Goal: Information Seeking & Learning: Learn about a topic

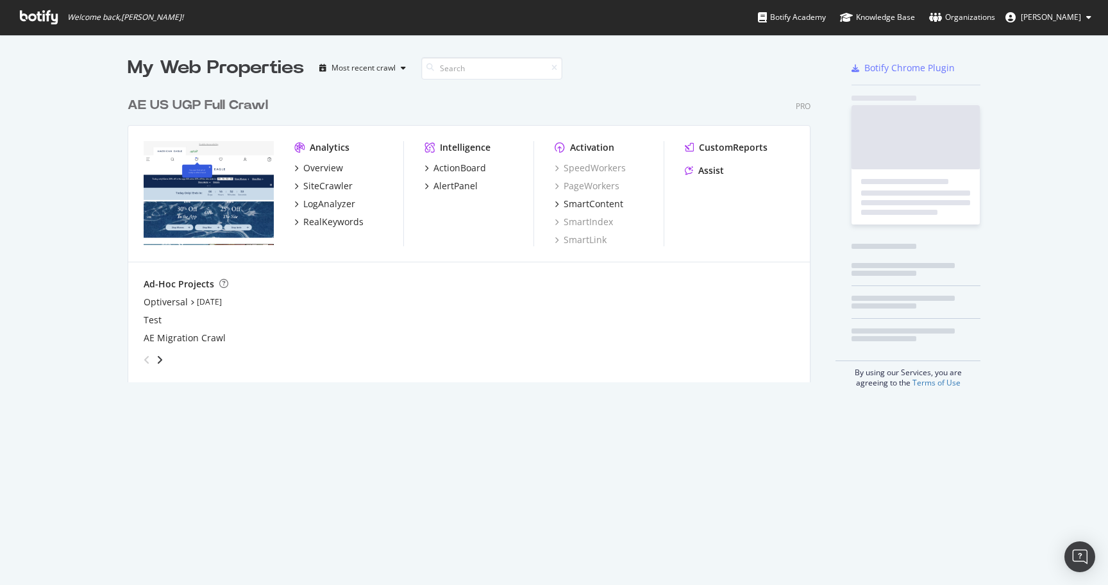
scroll to position [301, 693]
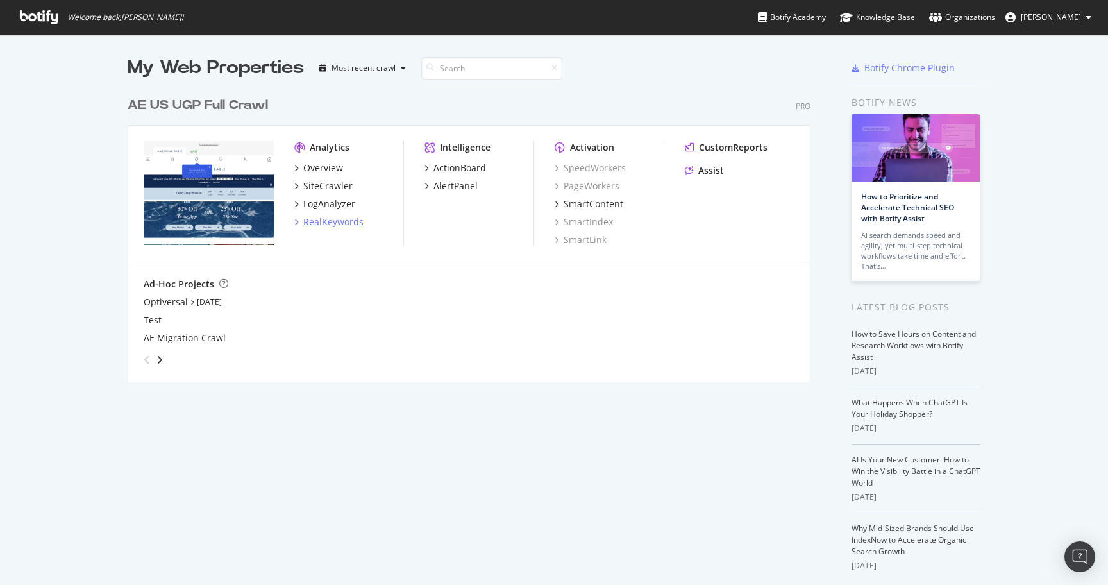
click at [335, 223] on div "RealKeywords" at bounding box center [333, 221] width 60 height 13
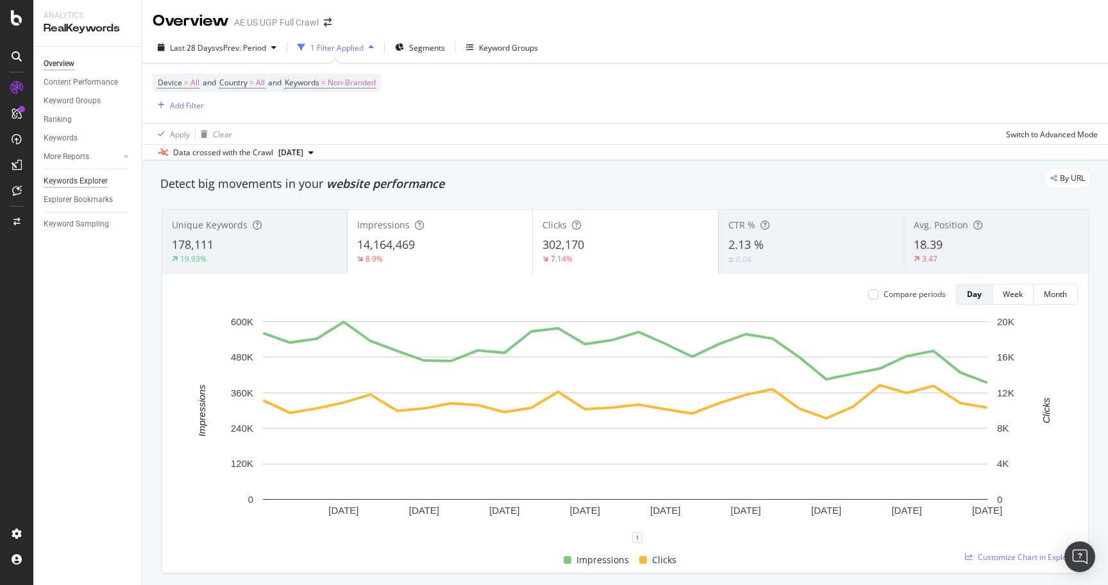
click at [84, 185] on div "Keywords Explorer" at bounding box center [76, 180] width 64 height 13
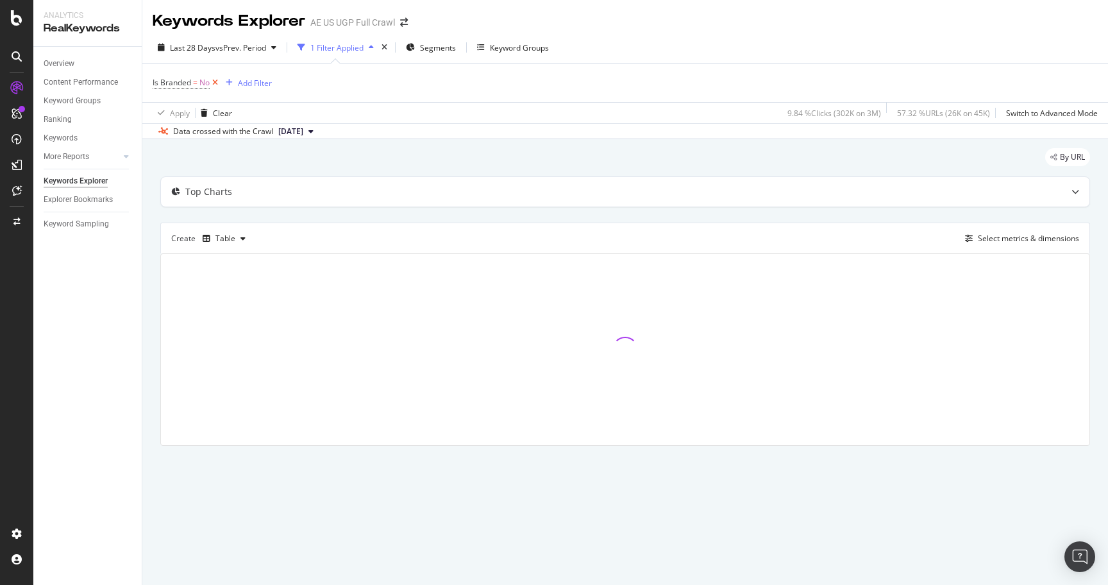
click at [214, 85] on icon at bounding box center [215, 82] width 11 height 13
click at [174, 83] on div "Add Filter" at bounding box center [187, 82] width 34 height 11
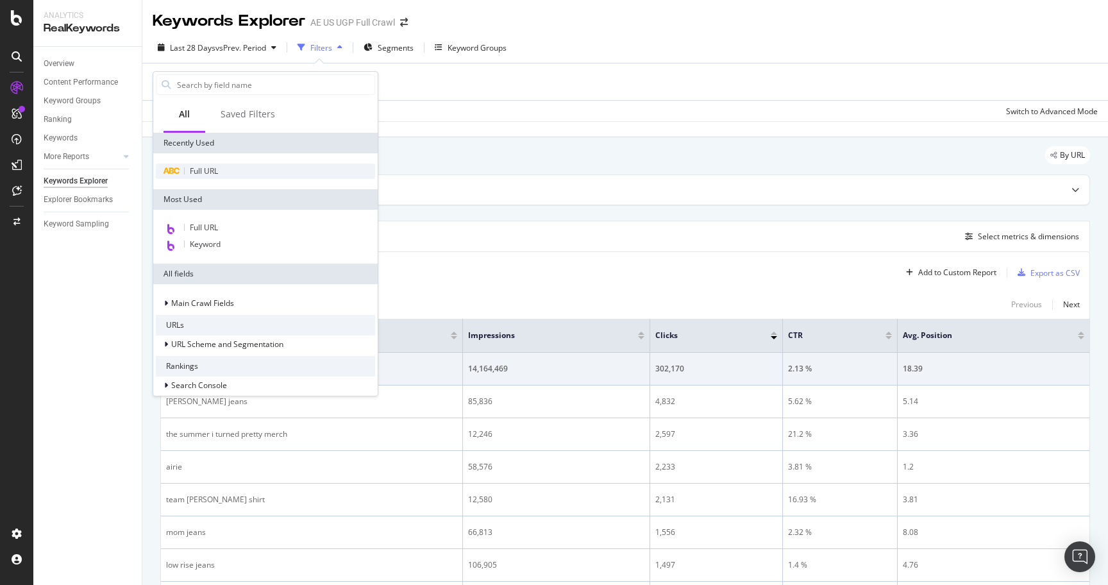
click at [202, 166] on span "Full URL" at bounding box center [204, 170] width 28 height 11
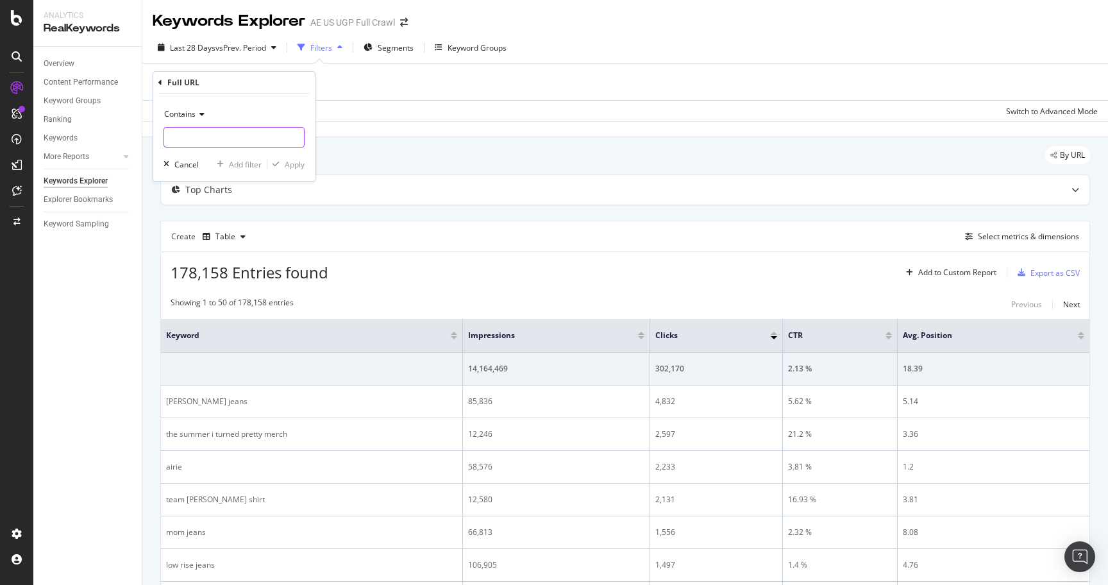
click at [206, 131] on input "text" at bounding box center [234, 137] width 140 height 21
paste input "[URL][DOMAIN_NAME]"
type input "[URL][DOMAIN_NAME]"
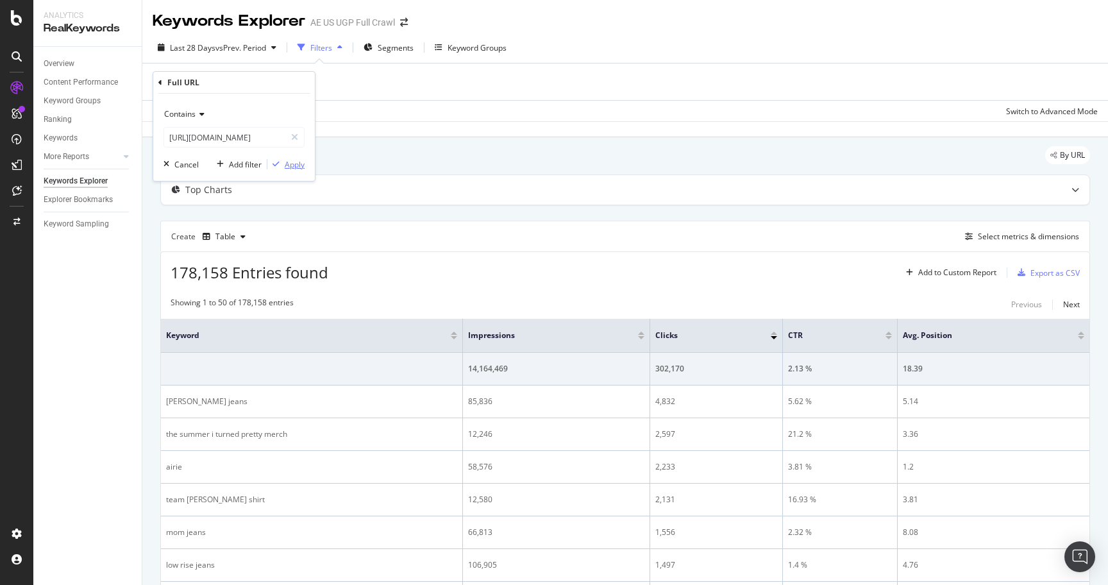
click at [285, 163] on div "Apply" at bounding box center [295, 164] width 20 height 11
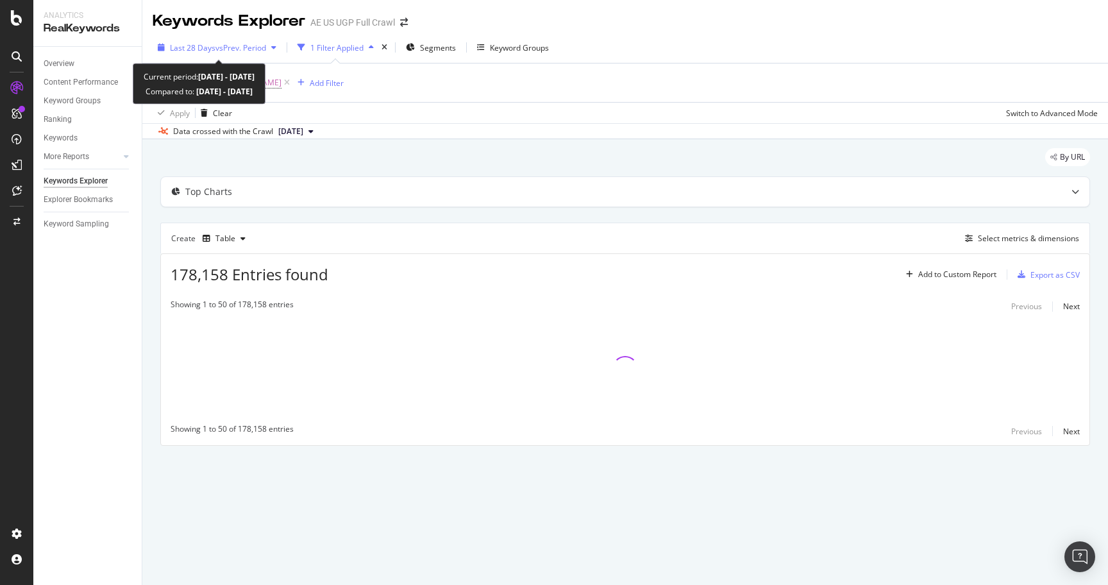
click at [235, 45] on span "vs Prev. Period" at bounding box center [240, 47] width 51 height 11
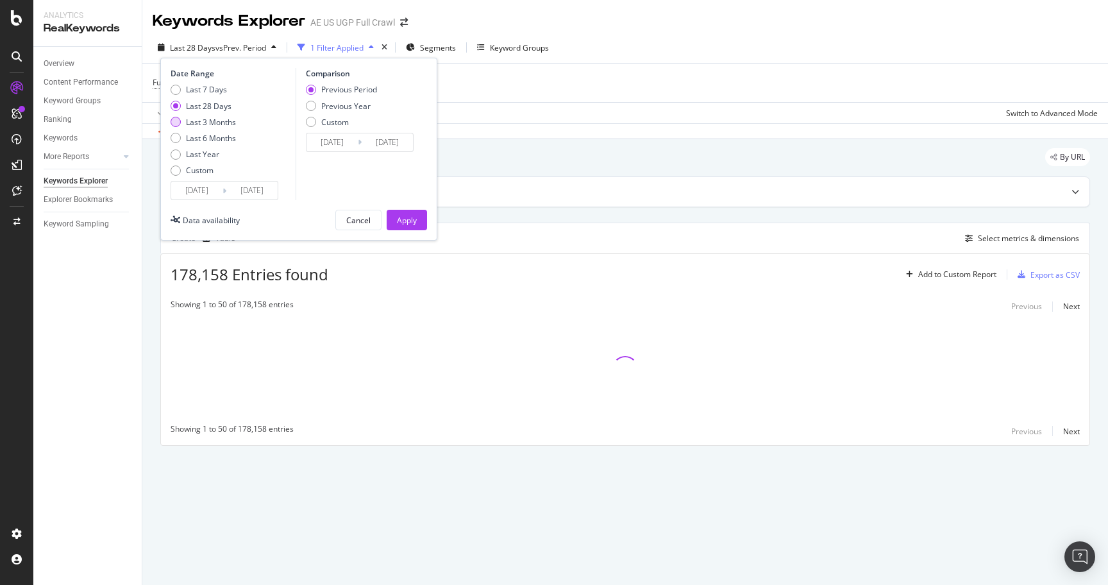
click at [206, 121] on div "Last 3 Months" at bounding box center [211, 122] width 50 height 11
type input "[DATE]"
click at [221, 135] on div "Last 6 Months" at bounding box center [211, 138] width 50 height 11
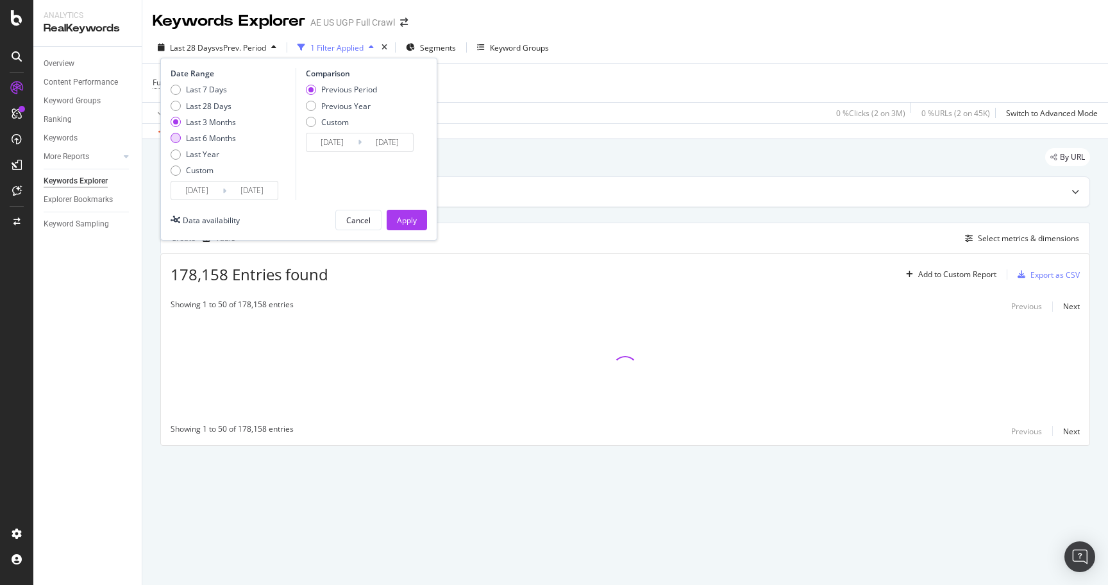
type input "[DATE]"
click at [412, 224] on div "Apply" at bounding box center [407, 220] width 20 height 11
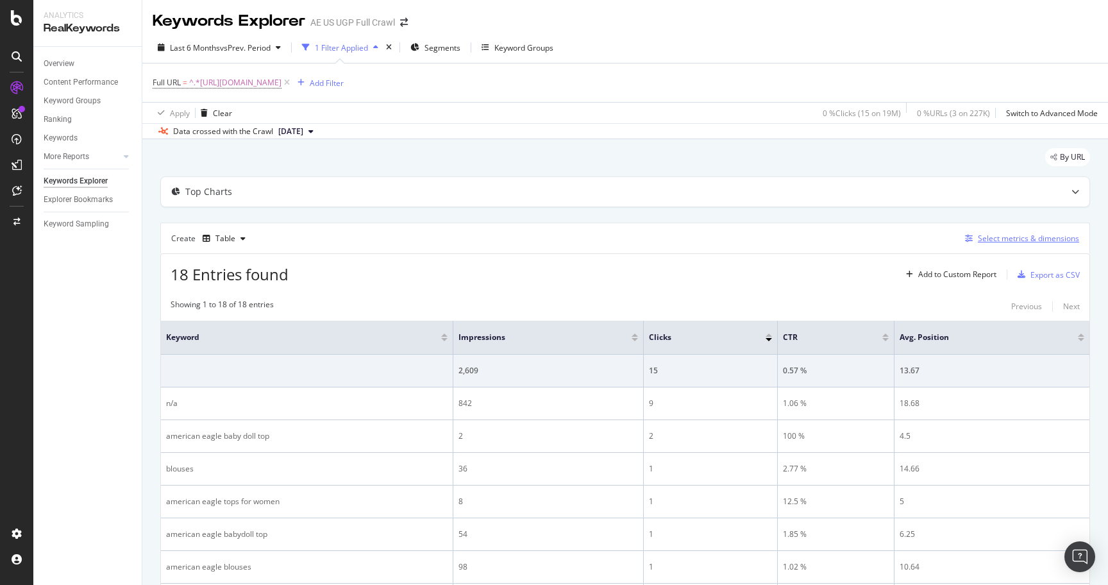
click at [1005, 241] on div "Select metrics & dimensions" at bounding box center [1028, 238] width 101 height 11
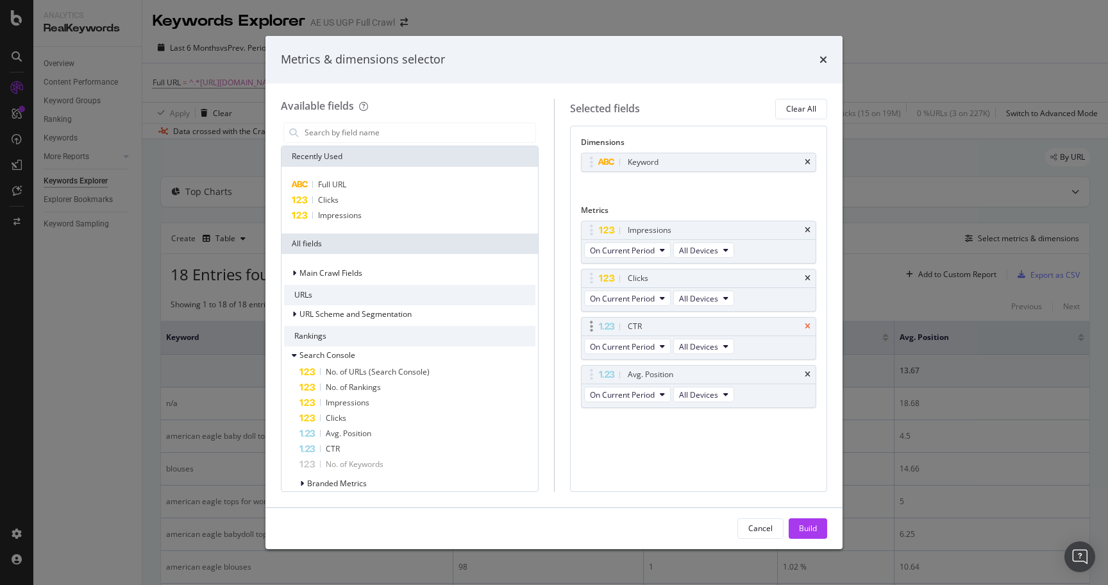
click at [809, 327] on icon "times" at bounding box center [808, 327] width 6 height 8
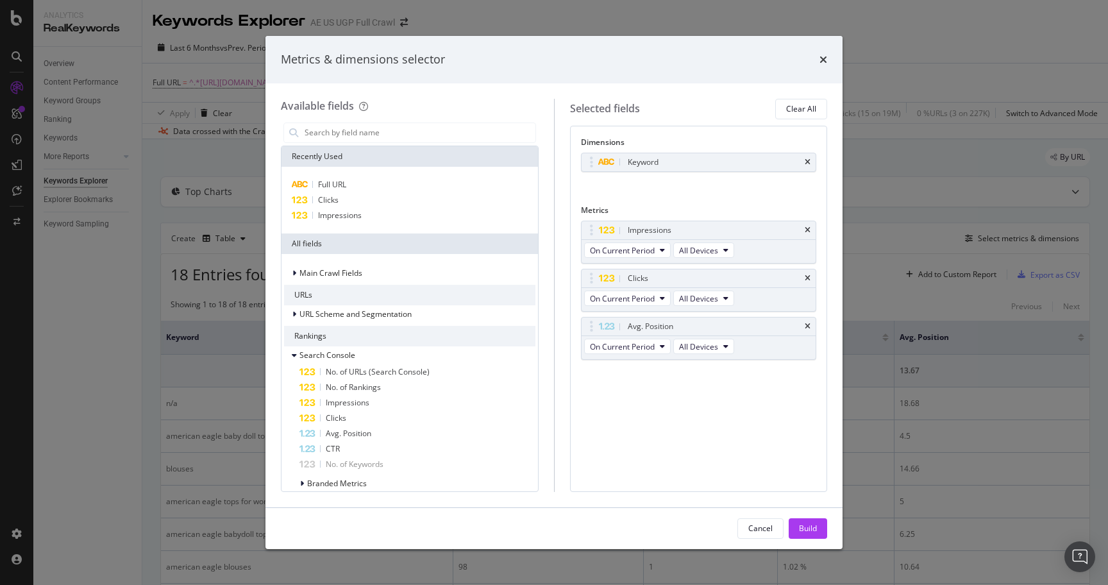
click at [809, 327] on icon "times" at bounding box center [808, 327] width 6 height 8
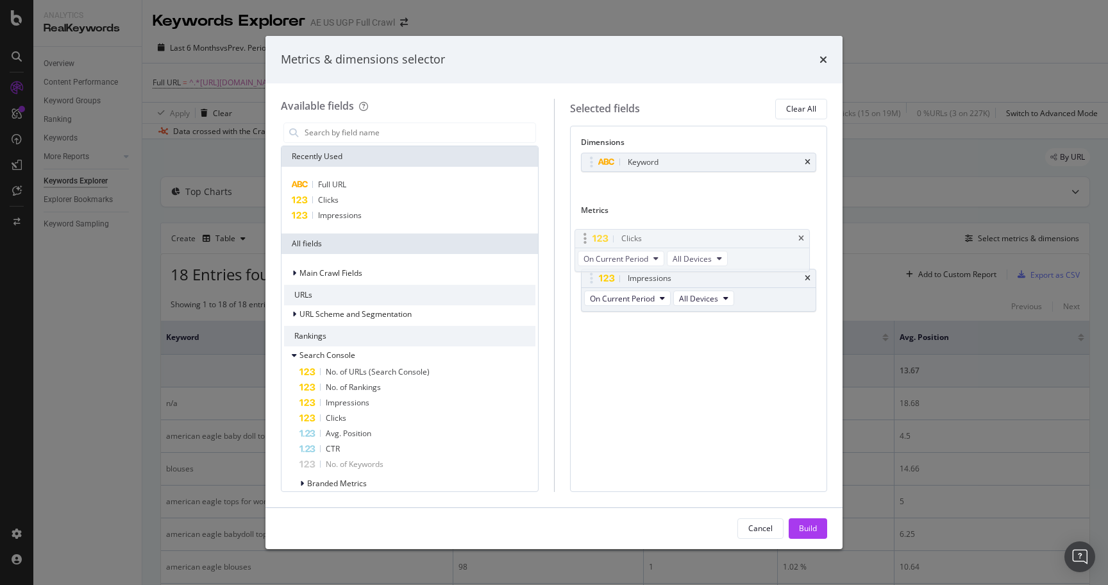
drag, startPoint x: 596, startPoint y: 275, endPoint x: 589, endPoint y: 230, distance: 45.4
click at [589, 230] on body "Analytics RealKeywords Overview Content Performance Keyword Groups Ranking Keyw…" at bounding box center [554, 292] width 1108 height 585
click at [806, 530] on div "Build" at bounding box center [808, 528] width 18 height 11
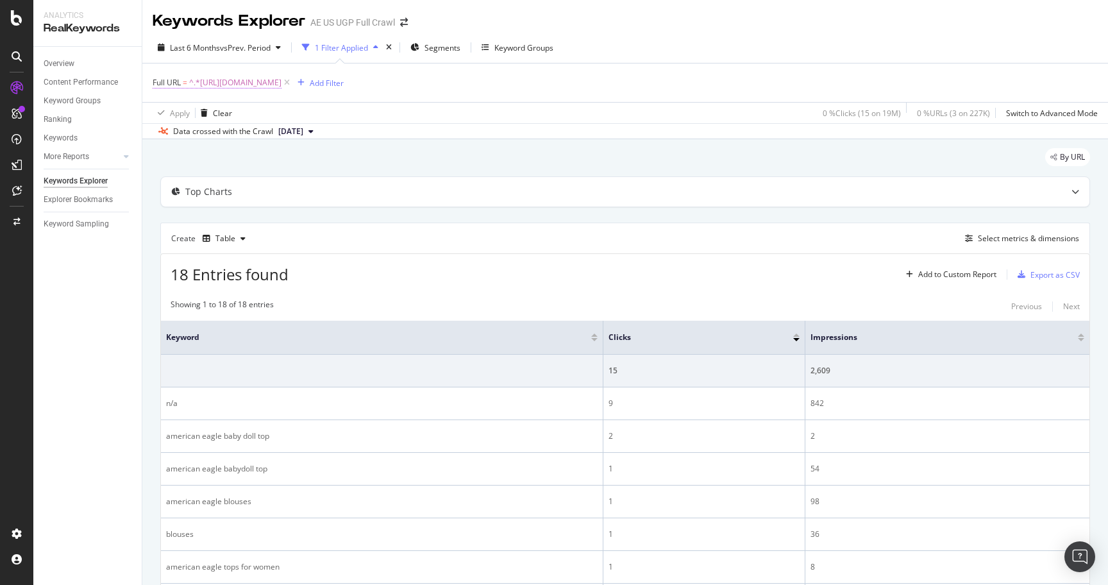
click at [282, 81] on span "^.*[URL][DOMAIN_NAME]" at bounding box center [235, 83] width 92 height 18
click at [294, 163] on div "Apply" at bounding box center [295, 163] width 20 height 11
click at [282, 88] on span "^.*[URL][DOMAIN_NAME]" at bounding box center [235, 83] width 92 height 18
click at [244, 130] on input "[URL][DOMAIN_NAME]" at bounding box center [224, 136] width 121 height 21
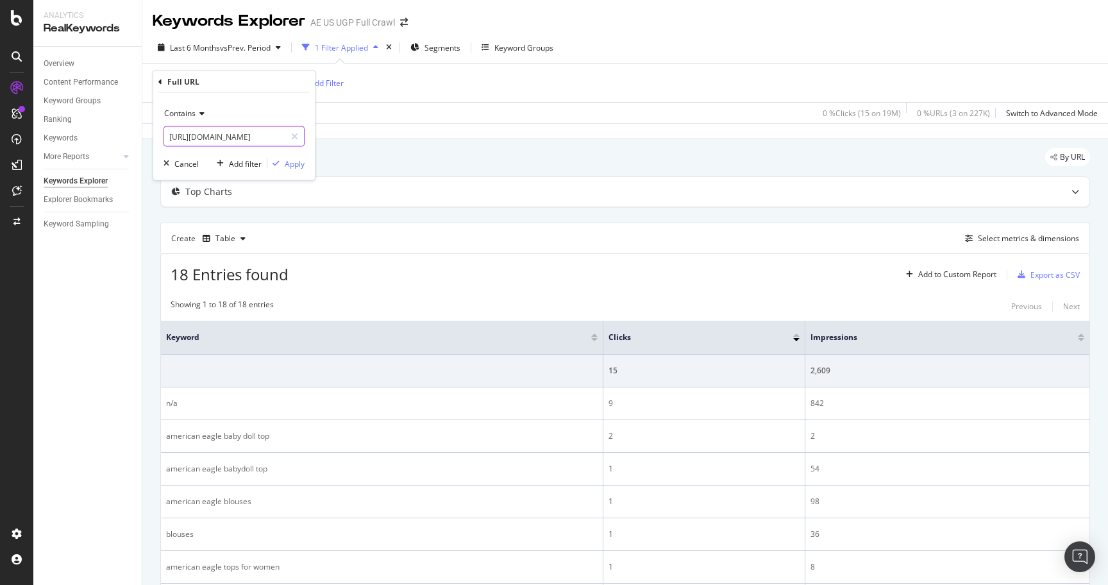
click at [244, 130] on input "[URL][DOMAIN_NAME]" at bounding box center [224, 136] width 121 height 21
paste input "[PERSON_NAME]-up-shirts/cat7670003"
type input "[URL][DOMAIN_NAME]"
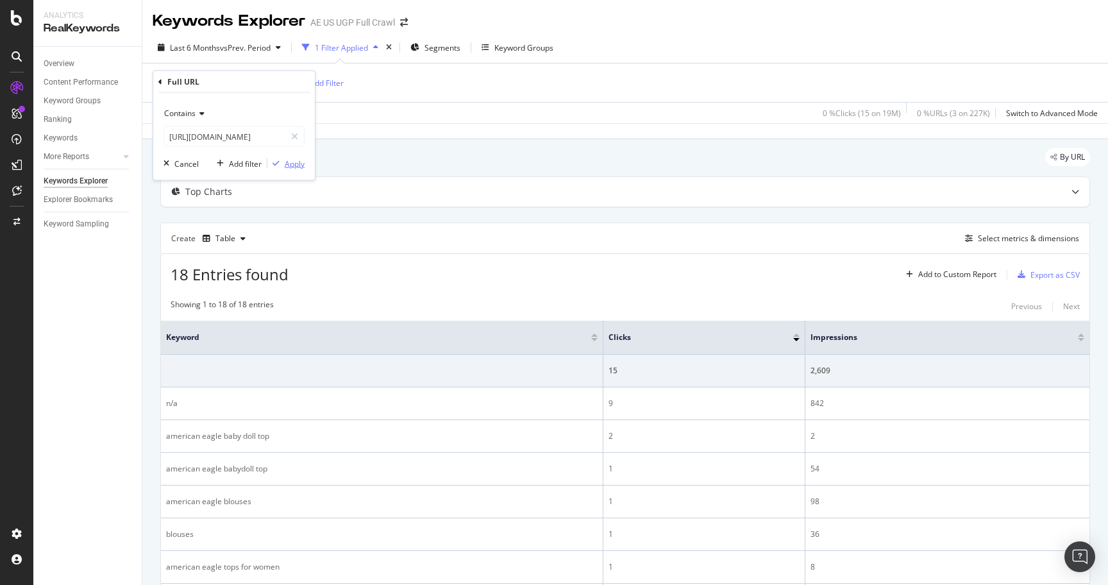
click at [295, 165] on div "Apply" at bounding box center [295, 163] width 20 height 11
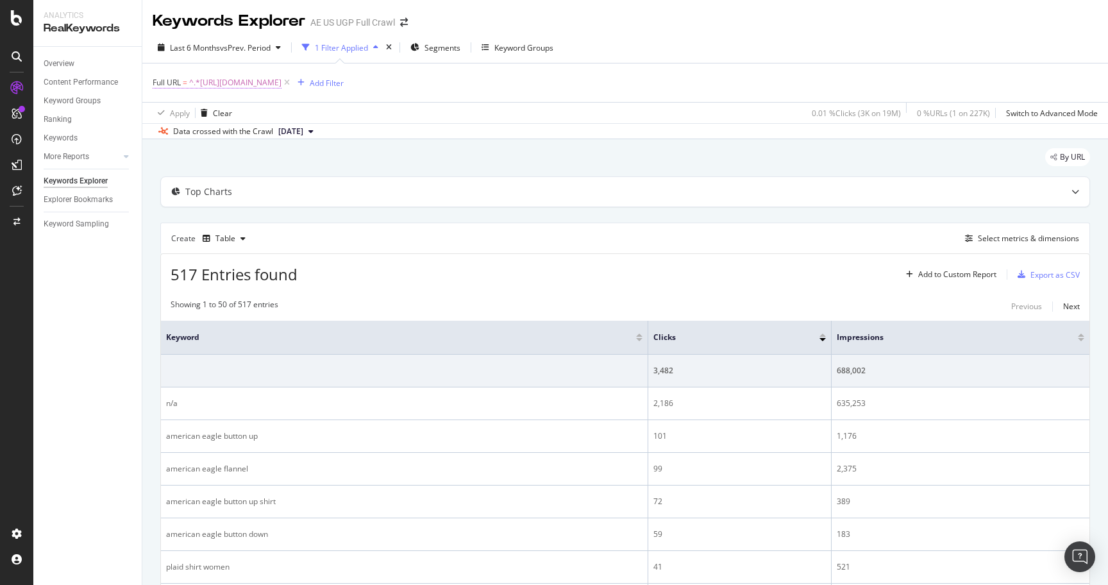
click at [282, 80] on span "^.*[URL][DOMAIN_NAME]" at bounding box center [235, 83] width 92 height 18
click at [258, 135] on input "[URL][DOMAIN_NAME]" at bounding box center [224, 136] width 121 height 21
type input "tops/blouses"
click at [293, 157] on button "Apply" at bounding box center [285, 163] width 37 height 13
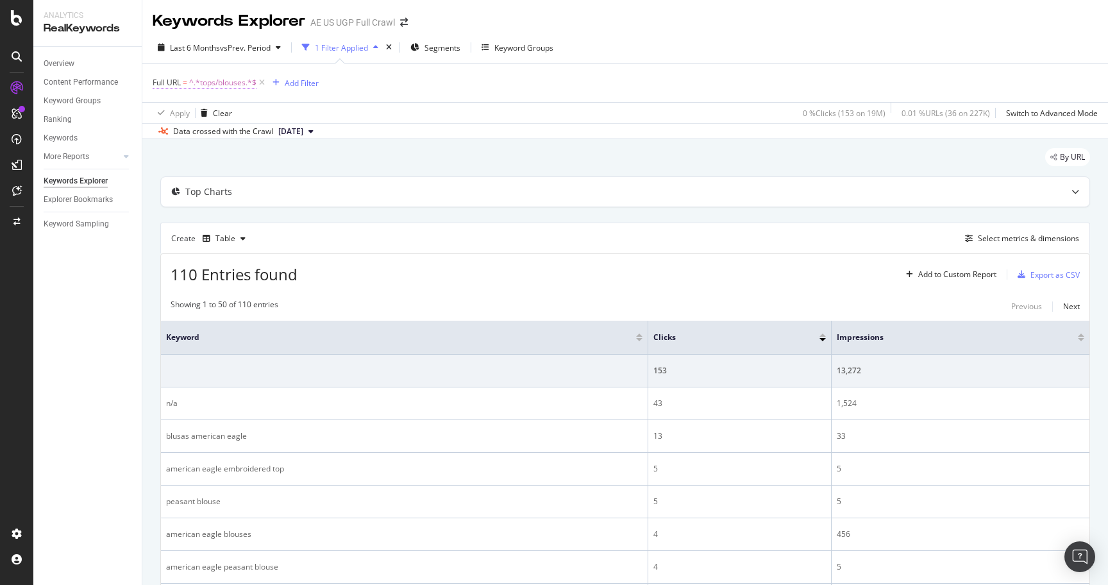
click at [228, 85] on span "^.*tops/blouses.*$" at bounding box center [222, 83] width 67 height 18
click at [239, 135] on input "tops/blouses" at bounding box center [224, 136] width 121 height 21
type input "blouses"
click at [296, 161] on div "Apply" at bounding box center [295, 163] width 20 height 11
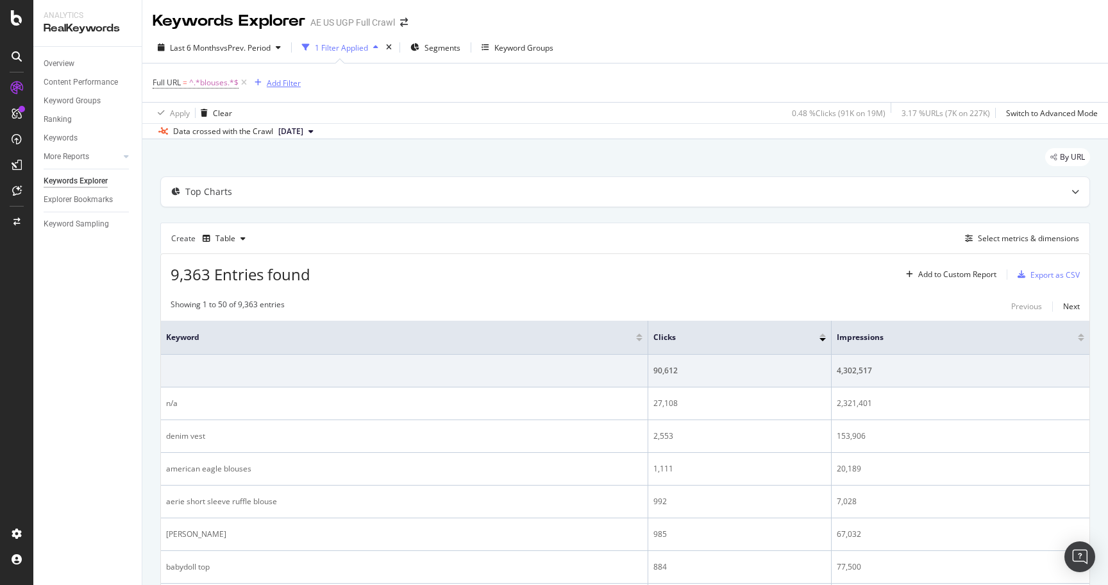
click at [281, 82] on div "Add Filter" at bounding box center [284, 83] width 34 height 11
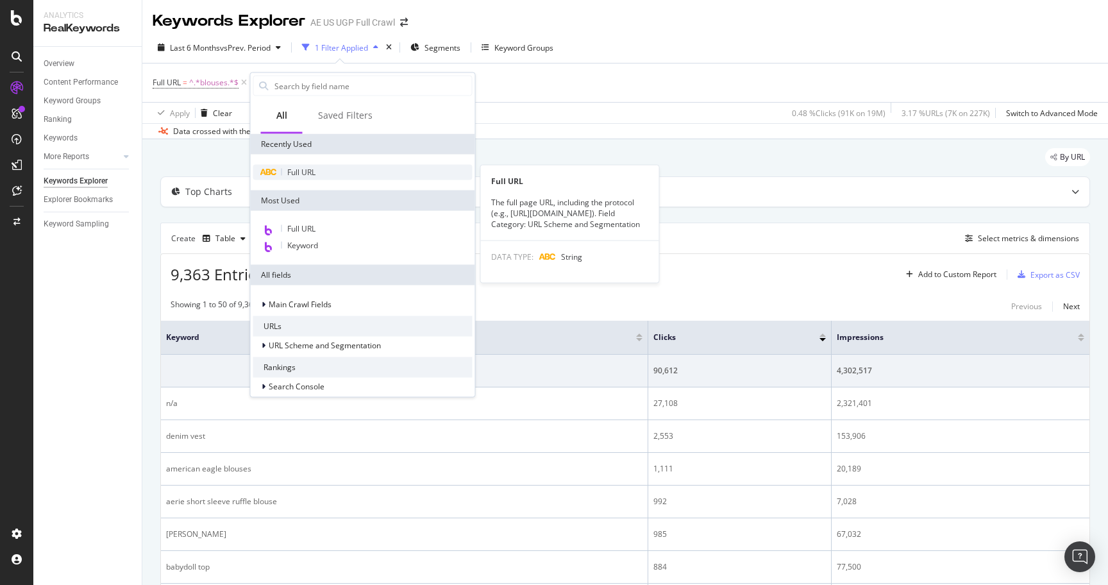
click at [298, 172] on span "Full URL" at bounding box center [301, 172] width 28 height 11
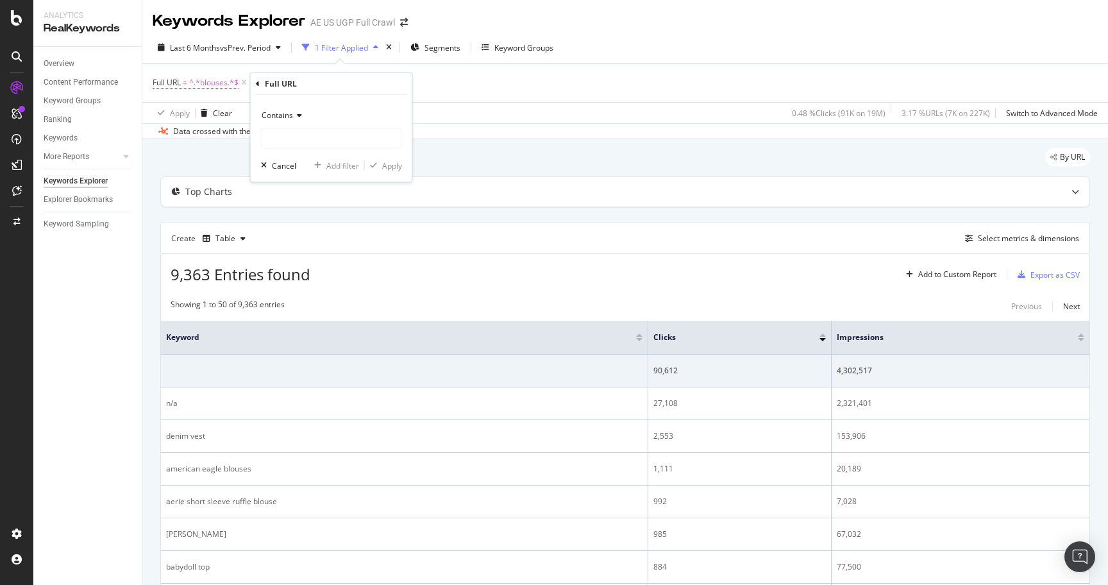
click at [283, 115] on span "Contains" at bounding box center [277, 115] width 31 height 11
click at [299, 260] on span "Doesn't contain" at bounding box center [295, 258] width 56 height 11
click at [301, 141] on input "text" at bounding box center [332, 138] width 140 height 21
type input "aerie"
click at [387, 168] on div "Apply" at bounding box center [392, 165] width 20 height 11
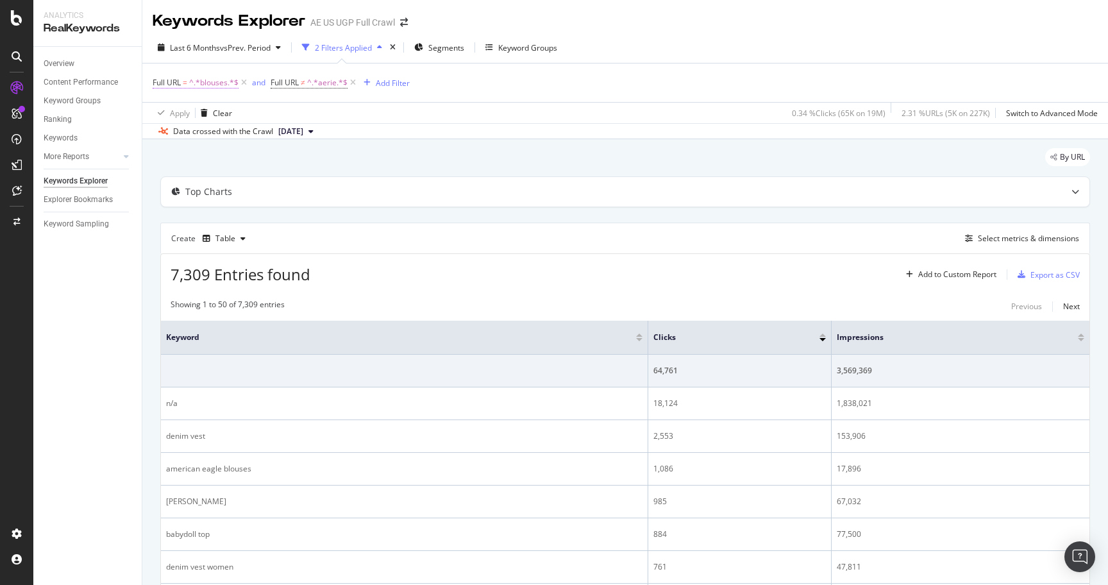
click at [227, 84] on span "^.*blouses.*$" at bounding box center [213, 83] width 49 height 18
click at [222, 140] on input "blouses" at bounding box center [224, 136] width 121 height 21
type input "button-up-shirt"
click at [289, 161] on div "Apply" at bounding box center [295, 163] width 20 height 11
